Goal: Task Accomplishment & Management: Manage account settings

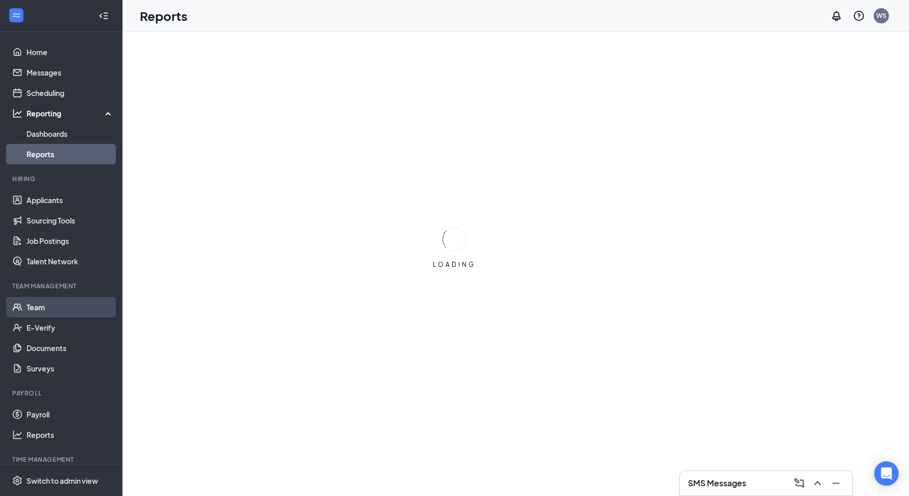
scroll to position [30, 0]
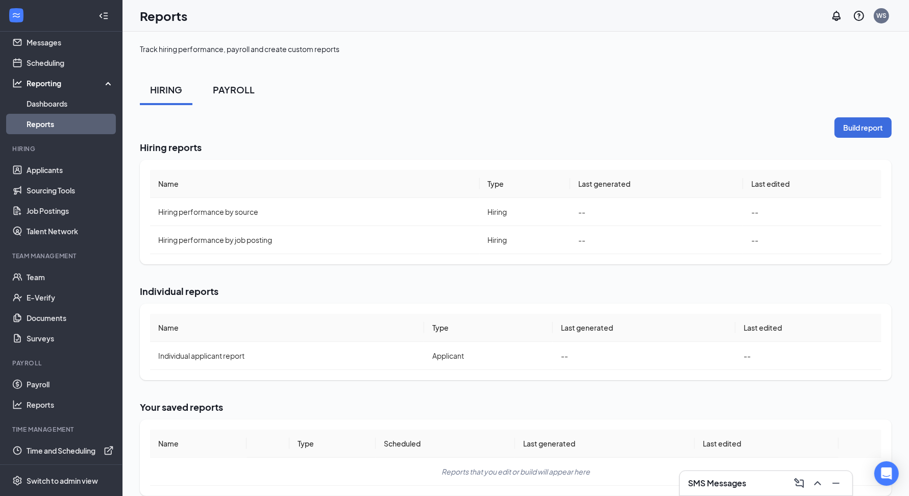
click at [250, 103] on button "PAYROLL" at bounding box center [234, 90] width 62 height 31
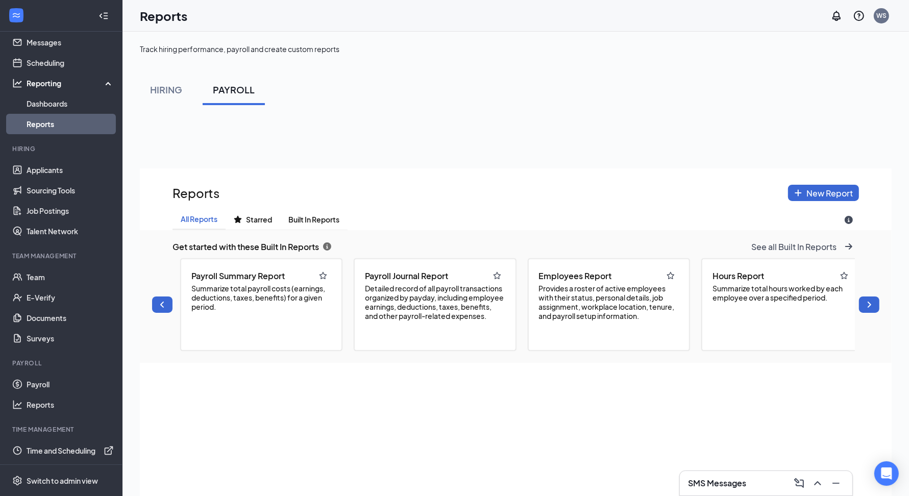
scroll to position [568, 752]
click at [313, 215] on span "Built In Reports" at bounding box center [313, 219] width 51 height 9
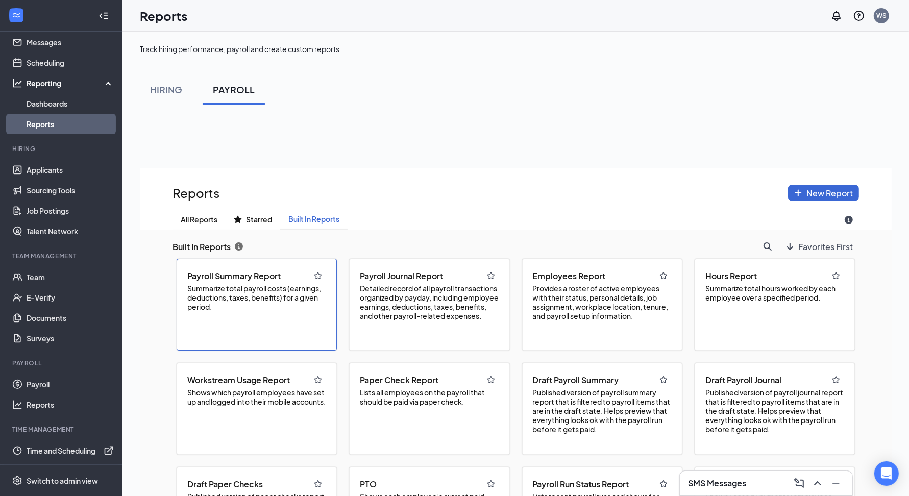
click at [263, 324] on div "Payroll Summary Report Summarize total payroll costs (earnings, deductions, tax…" at bounding box center [257, 305] width 160 height 92
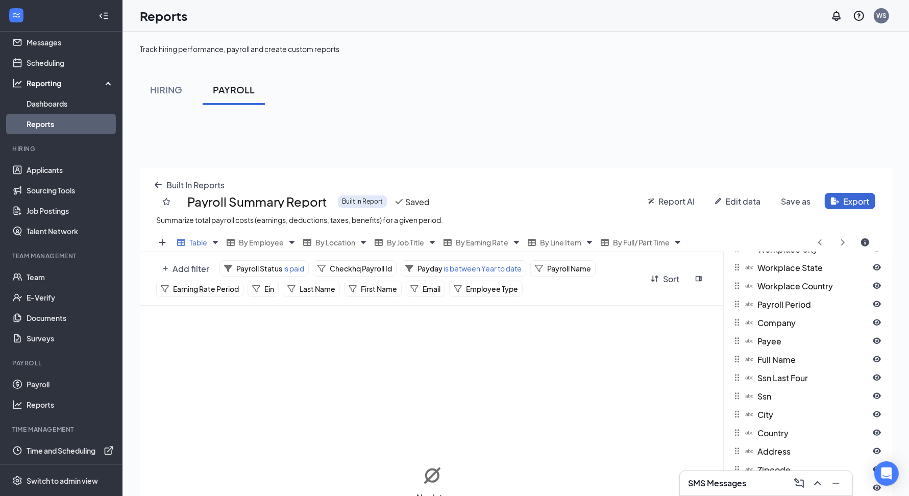
scroll to position [1370, 0]
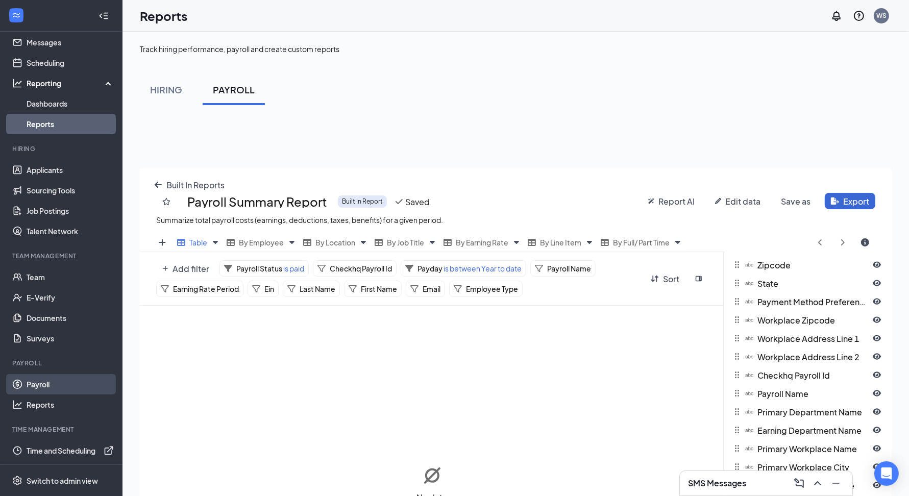
click at [59, 386] on link "Payroll" at bounding box center [70, 384] width 87 height 20
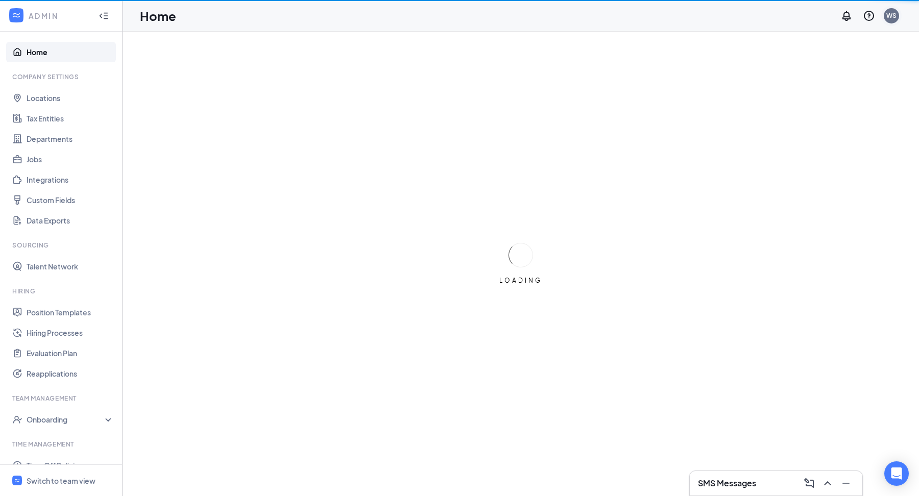
click at [883, 11] on div "WS" at bounding box center [891, 16] width 20 height 20
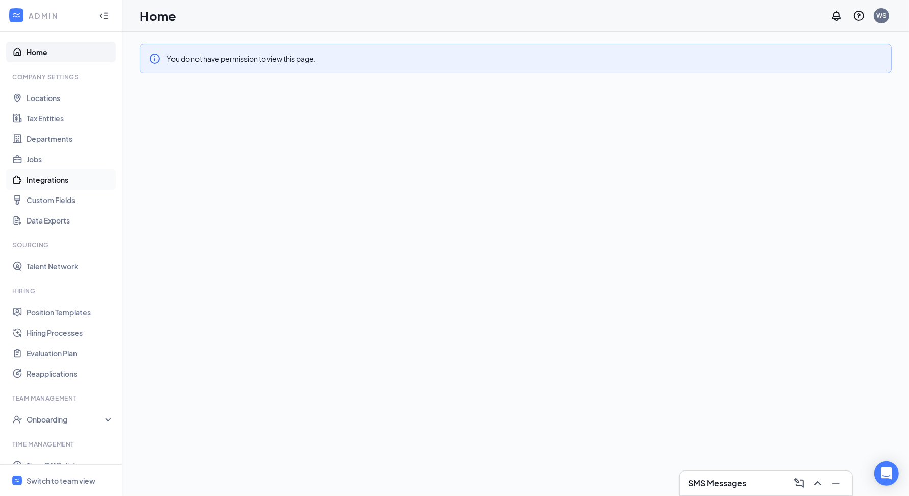
click at [79, 174] on link "Integrations" at bounding box center [70, 180] width 87 height 20
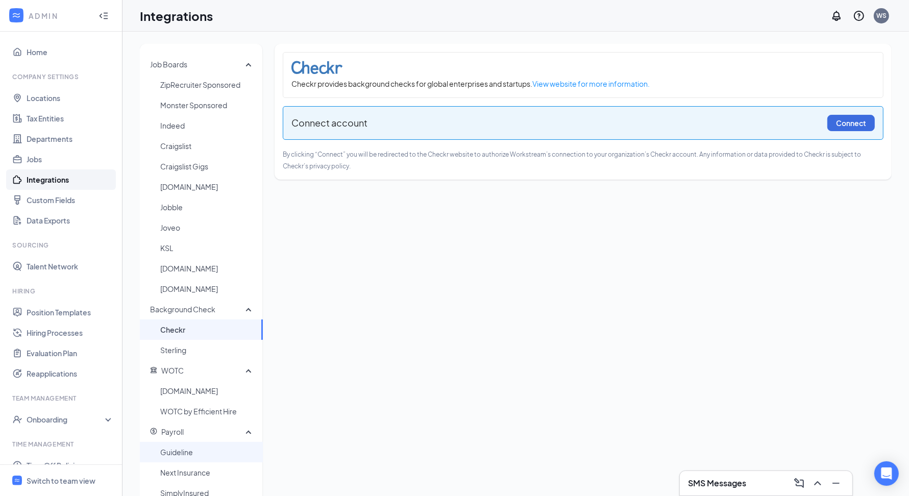
click at [209, 451] on span "Guideline" at bounding box center [207, 452] width 94 height 20
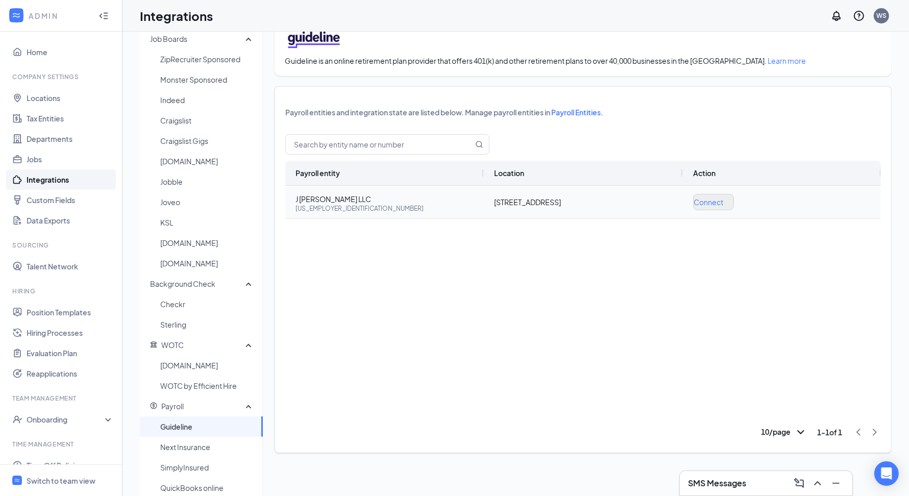
scroll to position [19, 0]
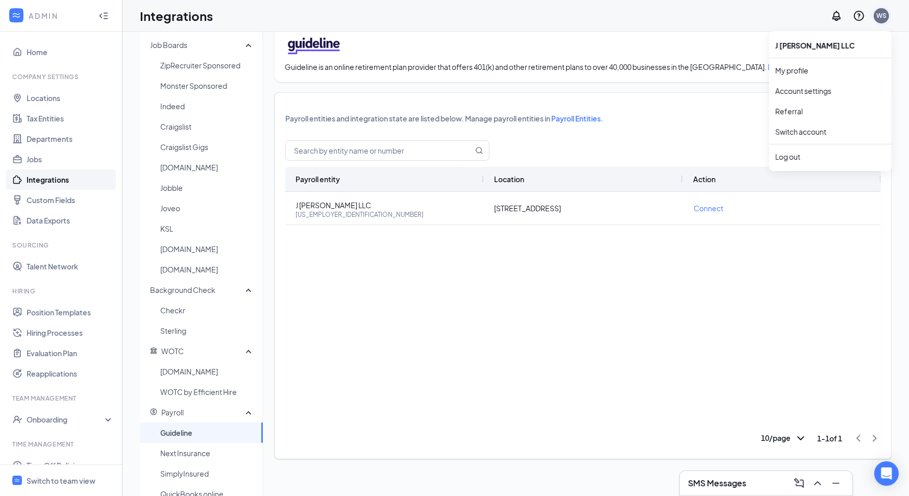
click at [884, 19] on div "WS" at bounding box center [882, 15] width 10 height 9
click at [800, 155] on div "Log out" at bounding box center [831, 157] width 110 height 10
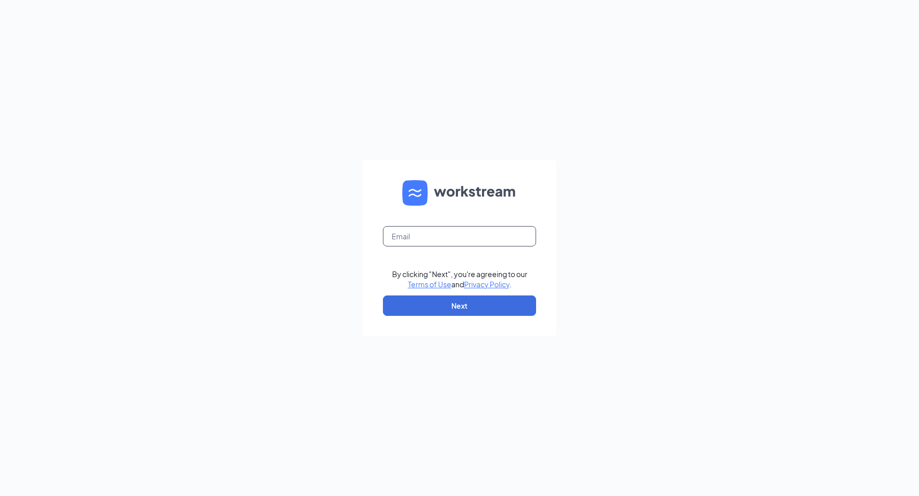
click at [488, 238] on input "text" at bounding box center [459, 236] width 153 height 20
click at [435, 236] on input "[PERSON_NAME][EMAIL_ADDRESS][DOMAIN_NAME]" at bounding box center [459, 236] width 153 height 20
type input "[PERSON_NAME][EMAIL_ADDRESS][PERSON_NAME][DOMAIN_NAME]"
click at [491, 319] on form "[PERSON_NAME][EMAIL_ADDRESS][PERSON_NAME][DOMAIN_NAME] By clicking "Next", you'…" at bounding box center [460, 248] width 194 height 177
click at [491, 317] on form "[PERSON_NAME][EMAIL_ADDRESS][PERSON_NAME][DOMAIN_NAME] By clicking "Next", you'…" at bounding box center [460, 248] width 194 height 177
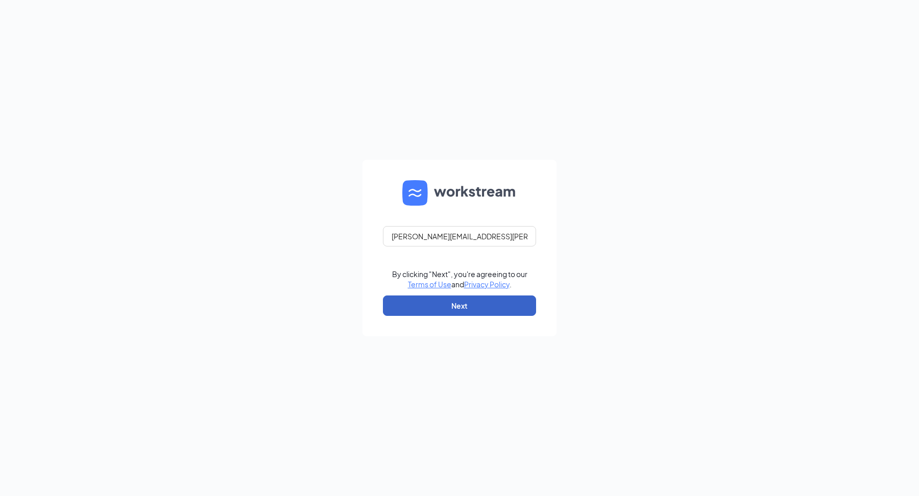
click at [498, 298] on button "Next" at bounding box center [459, 306] width 153 height 20
